Goal: Navigation & Orientation: Find specific page/section

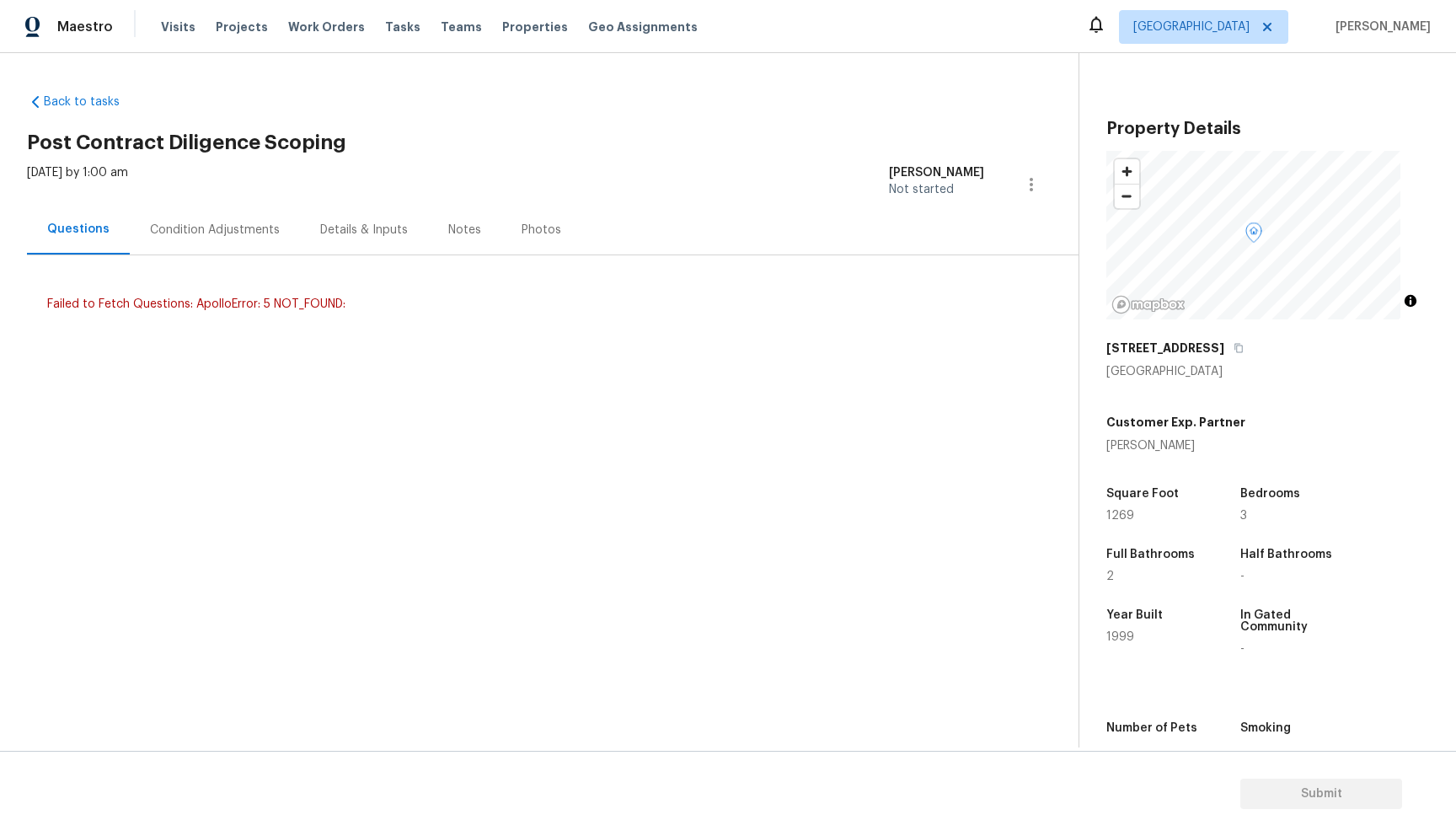
click at [196, 232] on div "Condition Adjustments" at bounding box center [215, 230] width 130 height 17
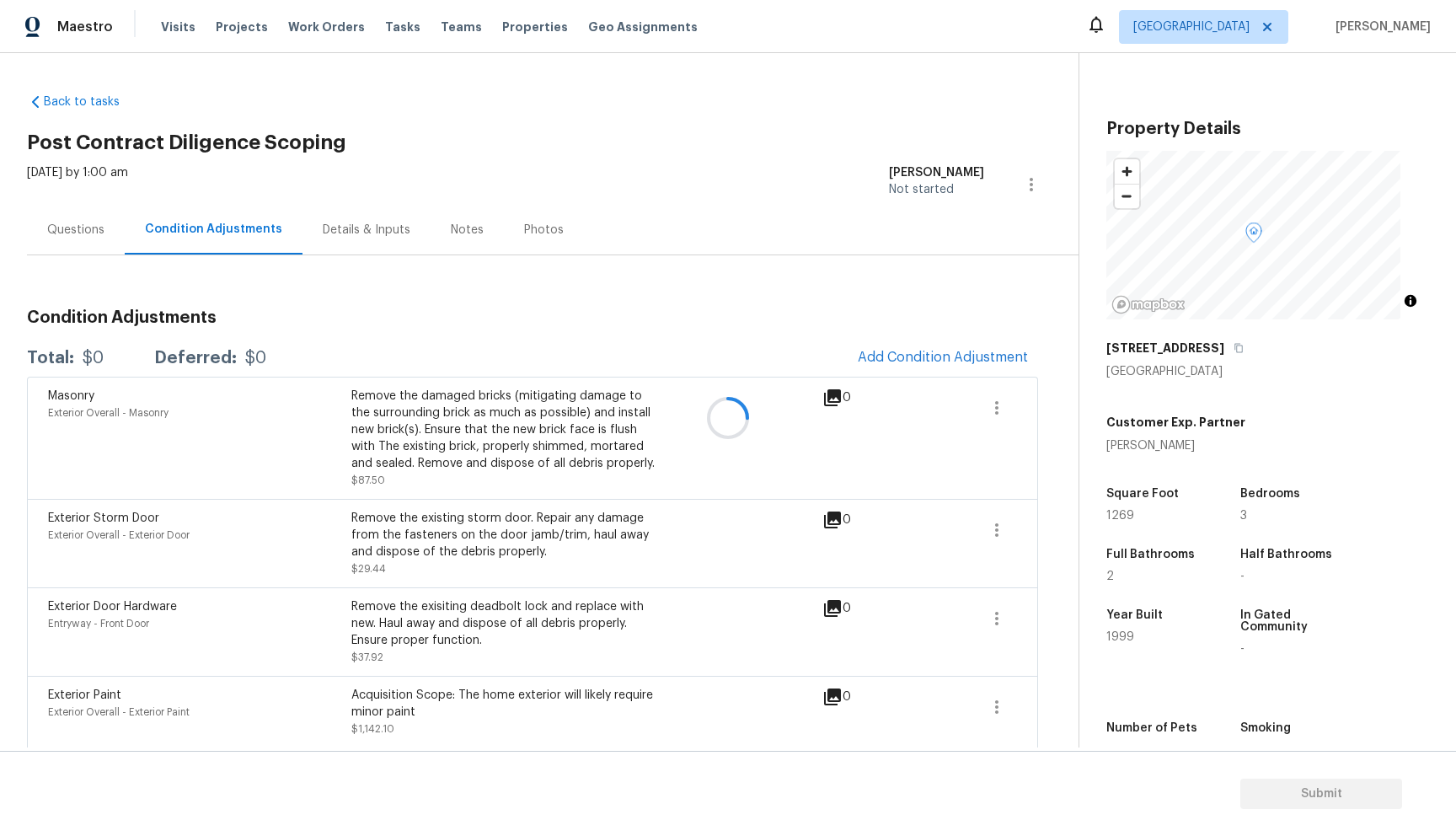
click at [343, 237] on div at bounding box center [728, 418] width 1456 height 836
click at [504, 227] on div "Photos" at bounding box center [543, 229] width 80 height 50
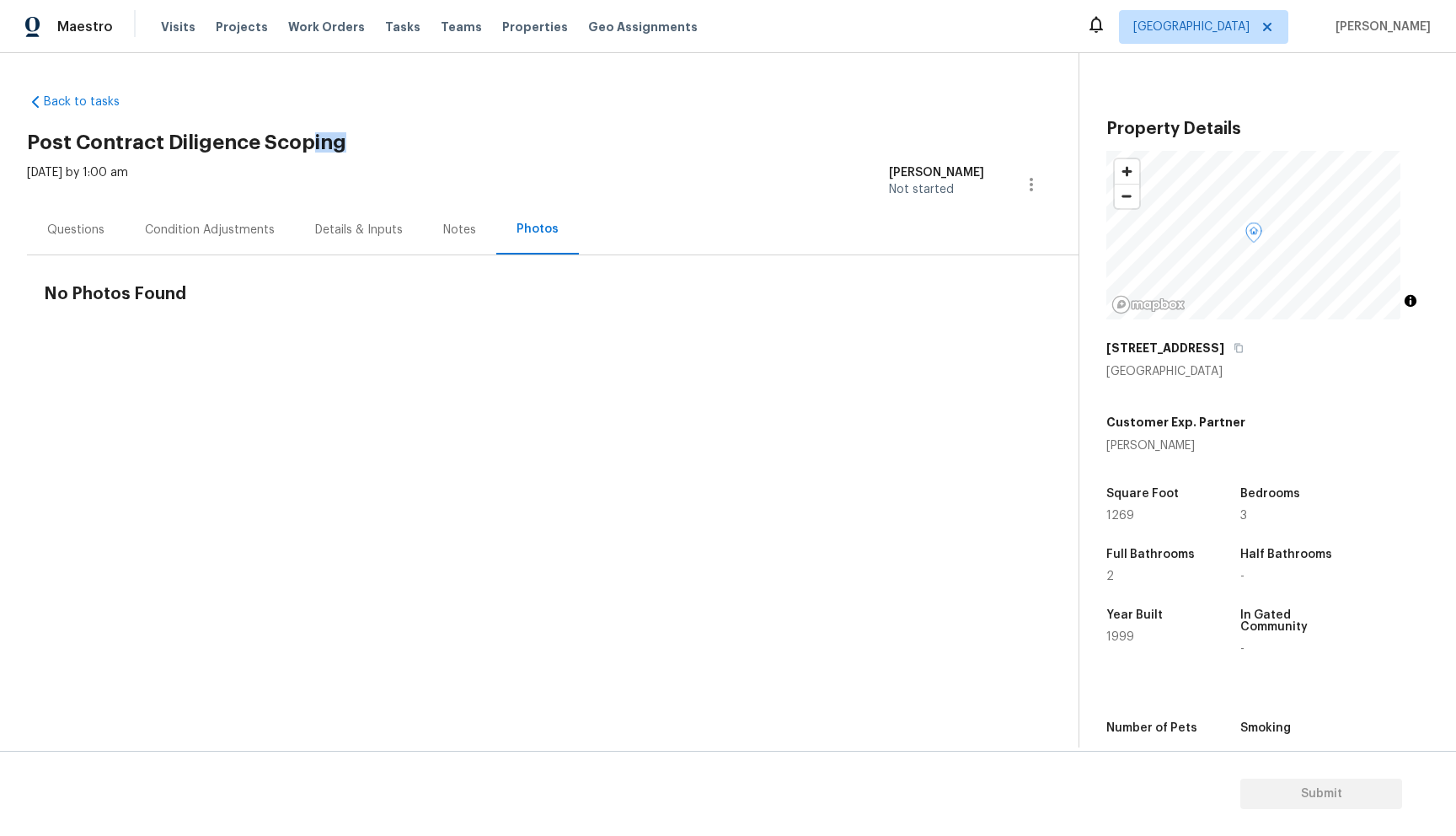
drag, startPoint x: 311, startPoint y: 141, endPoint x: 384, endPoint y: 136, distance: 73.2
click at [384, 136] on h2 "Post Contract Diligence Scoping" at bounding box center [552, 142] width 1052 height 17
drag, startPoint x: 159, startPoint y: 136, endPoint x: 374, endPoint y: 151, distance: 215.5
click at [374, 151] on div "Back to tasks Post Contract Diligence Scoping [DATE] by 1:00 am [PERSON_NAME] N…" at bounding box center [552, 200] width 1052 height 241
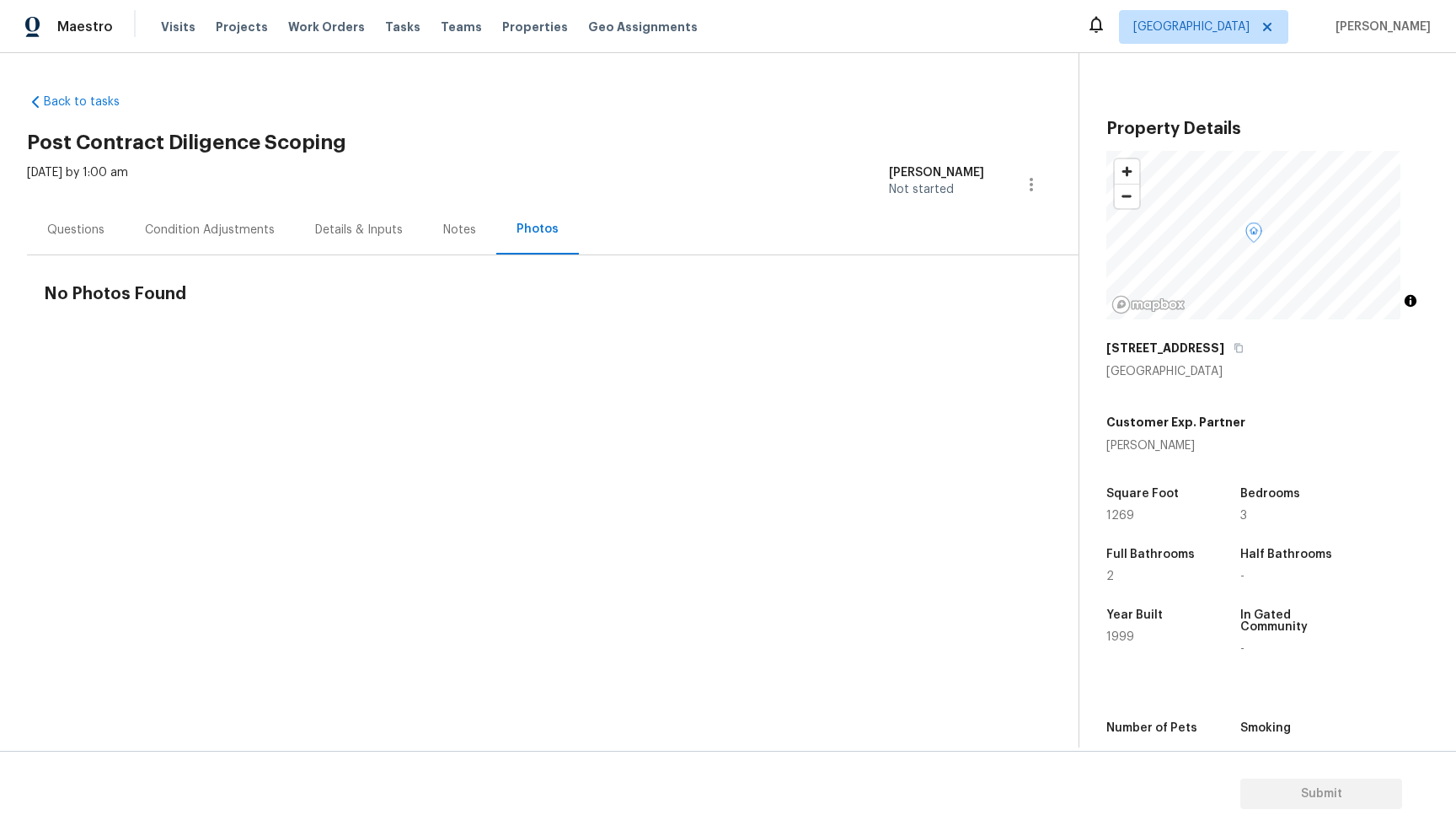
click at [557, 0] on div "Maestro Visits Projects Work Orders Tasks Teams Properties Geo Assignments Sacr…" at bounding box center [728, 27] width 1456 height 53
drag, startPoint x: 355, startPoint y: 137, endPoint x: 52, endPoint y: 140, distance: 303.0
click at [52, 140] on h2 "Post Contract Diligence Scoping" at bounding box center [552, 142] width 1052 height 17
click at [106, 134] on h2 "Post Contract Diligence Scoping" at bounding box center [552, 142] width 1052 height 17
